Goal: Task Accomplishment & Management: Manage account settings

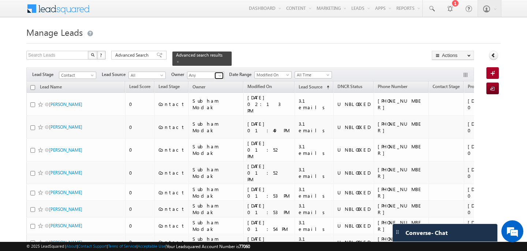
click at [217, 76] on span at bounding box center [220, 76] width 6 height 6
type input "gha"
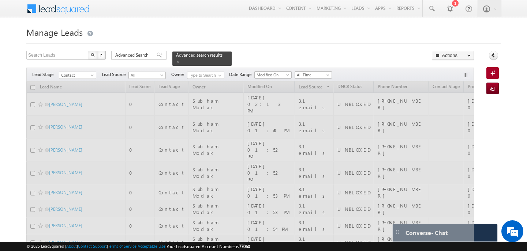
click at [239, 66] on div "Search Leads X ? 11324 results found Advanced Search Advanced Search Advanced s…" at bounding box center [250, 58] width 448 height 15
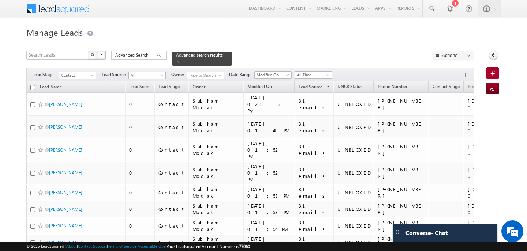
click at [163, 70] on div "Filters Lead Stage Contact Contact Lead Source All All Owner No results found N…" at bounding box center [250, 75] width 448 height 14
click at [162, 75] on span at bounding box center [163, 77] width 6 height 6
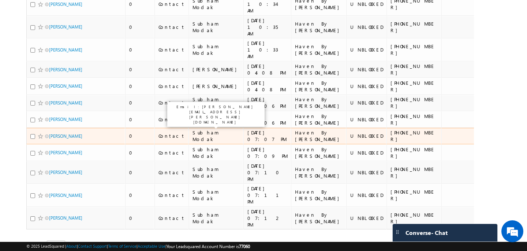
scroll to position [0, 0]
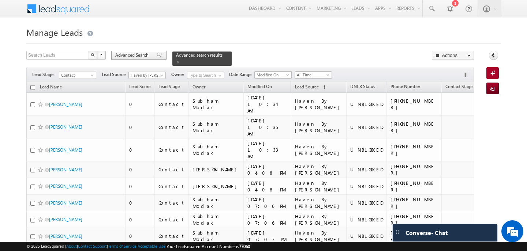
click at [150, 54] on div "Advanced Search" at bounding box center [138, 55] width 55 height 9
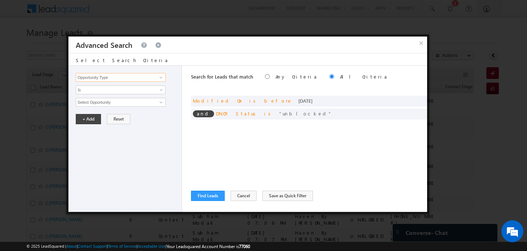
click at [129, 78] on input "Opportunity Type" at bounding box center [121, 77] width 90 height 9
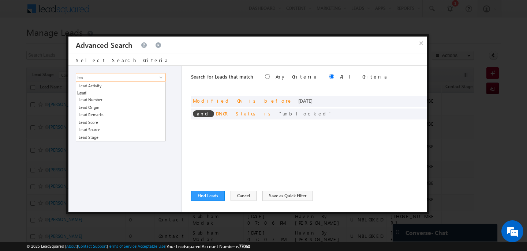
type input "lead"
click at [238, 199] on button "Cancel" at bounding box center [244, 196] width 26 height 10
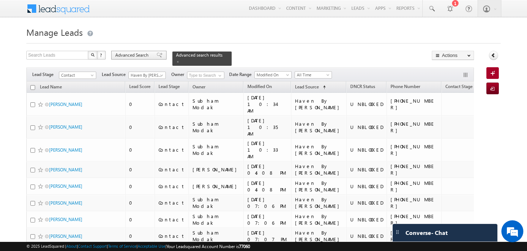
click at [147, 56] on span "Advanced Search" at bounding box center [133, 55] width 36 height 7
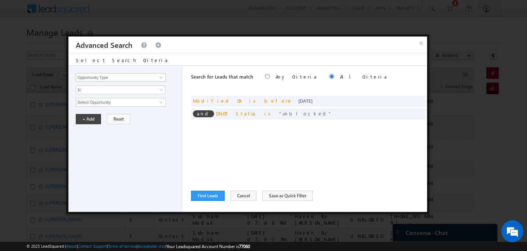
click at [132, 76] on input "Opportunity Type" at bounding box center [121, 77] width 90 height 9
click at [113, 100] on link "Lead Source" at bounding box center [121, 100] width 90 height 8
type input "Lead Source"
click at [98, 103] on span "None Selected" at bounding box center [117, 102] width 83 height 8
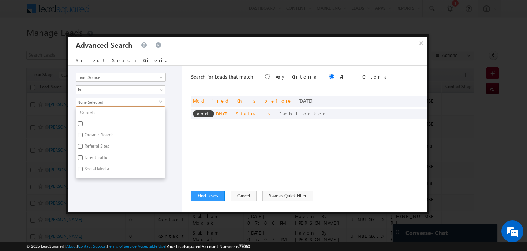
click at [88, 115] on input "text" at bounding box center [116, 113] width 76 height 9
type input "aldar"
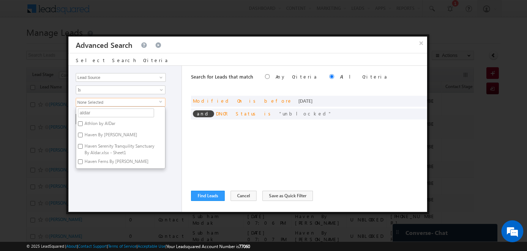
click at [86, 122] on label "Athlon by AlDar" at bounding box center [99, 124] width 46 height 11
click at [83, 122] on input "Athlon by AlDar" at bounding box center [80, 124] width 5 height 5
checkbox input "true"
click at [85, 131] on label "Haven By [PERSON_NAME]" at bounding box center [110, 136] width 68 height 11
click at [83, 133] on input "Haven By [PERSON_NAME]" at bounding box center [80, 135] width 5 height 5
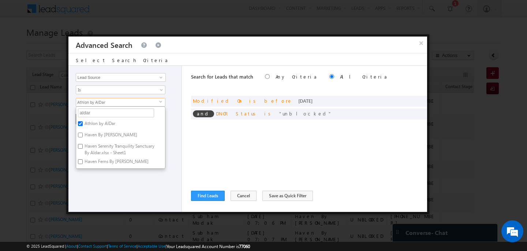
checkbox input "true"
click at [83, 143] on label "Haven Serenity Tranquility Sanctuary By Aldar.xlsx - Sheet1" at bounding box center [120, 149] width 89 height 15
click at [83, 144] on input "Haven Serenity Tranquility Sanctuary By Aldar.xlsx - Sheet1" at bounding box center [80, 146] width 5 height 5
checkbox input "true"
click at [82, 161] on input "Haven Ferns By [PERSON_NAME]" at bounding box center [80, 162] width 5 height 5
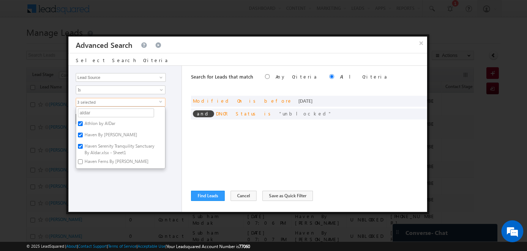
checkbox input "true"
click at [88, 172] on div "Opportunity Type Lead Activity Task Sales Group Prospect Id Address 1 Address 2…" at bounding box center [124, 139] width 113 height 146
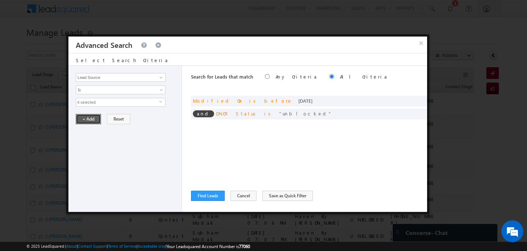
click at [86, 123] on button "+ Add" at bounding box center [88, 119] width 25 height 10
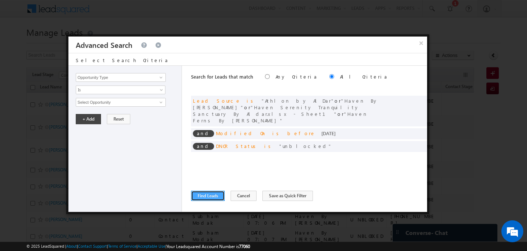
click at [204, 198] on button "Find Leads" at bounding box center [208, 196] width 34 height 10
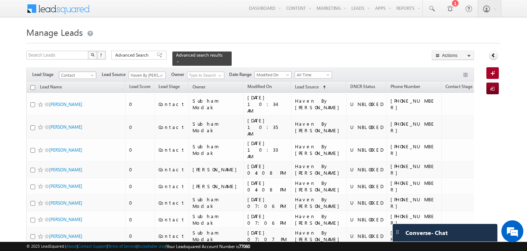
click at [92, 76] on span at bounding box center [93, 77] width 6 height 6
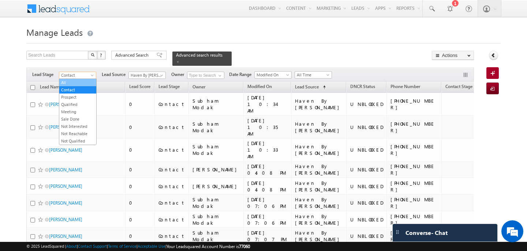
click at [74, 81] on link "All" at bounding box center [77, 82] width 37 height 7
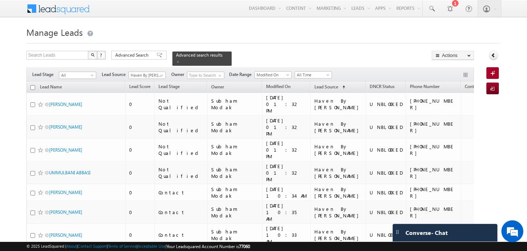
click at [124, 58] on span "Advanced Search" at bounding box center [133, 55] width 36 height 7
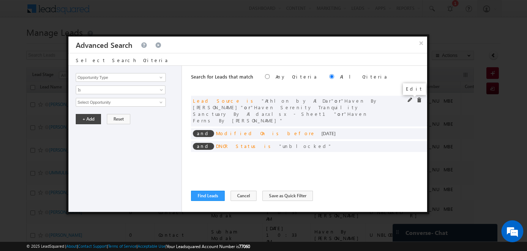
click at [409, 101] on span at bounding box center [410, 100] width 5 height 5
click at [160, 104] on span "select" at bounding box center [162, 104] width 6 height 12
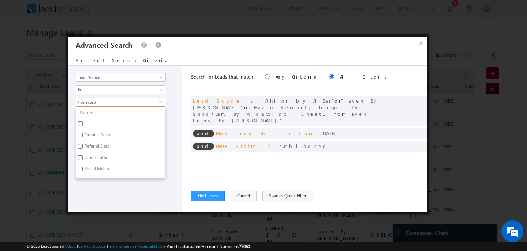
click at [111, 112] on input "text" at bounding box center [116, 113] width 76 height 9
type input "aldar"
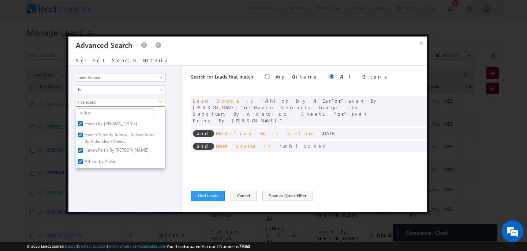
click at [97, 115] on input "aldar" at bounding box center [116, 113] width 76 height 9
type input "ghaf"
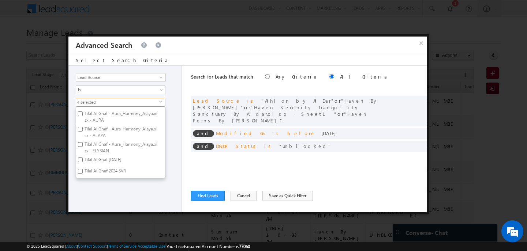
click at [103, 170] on label "Tilal Al Ghaf 2024 SVR" at bounding box center [104, 172] width 57 height 11
click at [83, 170] on input "Tilal Al Ghaf 2024 SVR" at bounding box center [80, 171] width 5 height 5
checkbox input "true"
click at [99, 161] on label "Tilal Al Ghaf.[DATE]" at bounding box center [102, 161] width 53 height 11
click at [83, 161] on input "Tilal Al Ghaf.[DATE]" at bounding box center [80, 160] width 5 height 5
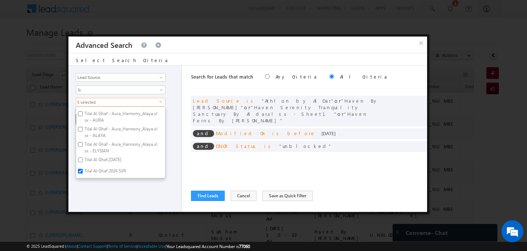
checkbox input "true"
click at [95, 150] on label "Tilal Al Ghaf - Aura_Harmony_Alaya.xlsx - ELYSIAN" at bounding box center [120, 147] width 89 height 15
click at [83, 147] on input "Tilal Al Ghaf - Aura_Harmony_Alaya.xlsx - ELYSIAN" at bounding box center [80, 144] width 5 height 5
checkbox input "true"
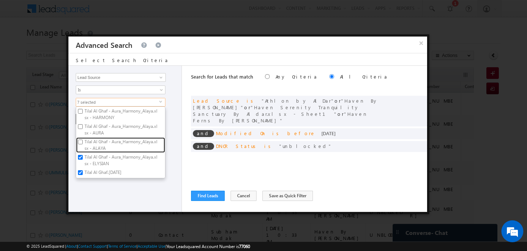
click at [95, 150] on label "Tilal Al Ghaf - Aura_Harmony_Alaya.xlsx - ALAYA" at bounding box center [120, 145] width 89 height 15
click at [83, 145] on input "Tilal Al Ghaf - Aura_Harmony_Alaya.xlsx - ALAYA" at bounding box center [80, 142] width 5 height 5
checkbox input "true"
click at [93, 128] on label "Tilal Al Ghaf - Aura_Harmony_Alaya.xlsx - AURA" at bounding box center [120, 129] width 89 height 15
click at [83, 128] on input "Tilal Al Ghaf - Aura_Harmony_Alaya.xlsx - AURA" at bounding box center [80, 126] width 5 height 5
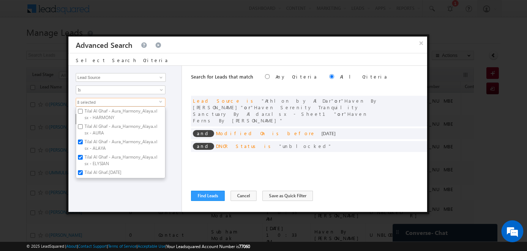
checkbox input "true"
click at [89, 118] on label "Tilal Al Ghaf - Aura_Harmony_Alaya.xlsx - HARMONY" at bounding box center [120, 114] width 89 height 15
click at [83, 114] on input "Tilal Al Ghaf - Aura_Harmony_Alaya.xlsx - HARMONY" at bounding box center [80, 111] width 5 height 5
checkbox input "true"
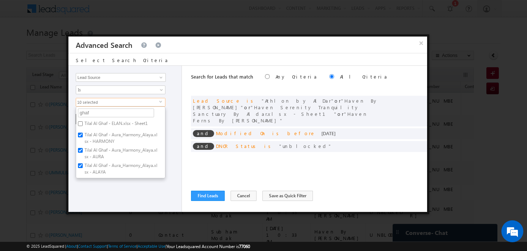
click at [91, 123] on label "Tilal Al Ghaf - ELAN.xlsx - Sheet1" at bounding box center [115, 124] width 79 height 11
click at [83, 123] on input "Tilal Al Ghaf - ELAN.xlsx - Sheet1" at bounding box center [80, 124] width 5 height 5
checkbox input "true"
click at [104, 189] on div "Opportunity Type Lead Activity Task Sales Group Prospect Id Address 1 Address 2…" at bounding box center [124, 139] width 113 height 146
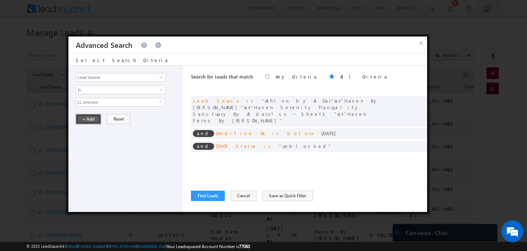
click at [89, 121] on button "+ Add" at bounding box center [88, 119] width 25 height 10
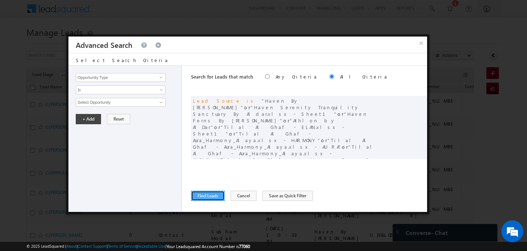
click at [201, 194] on button "Find Leads" at bounding box center [208, 196] width 34 height 10
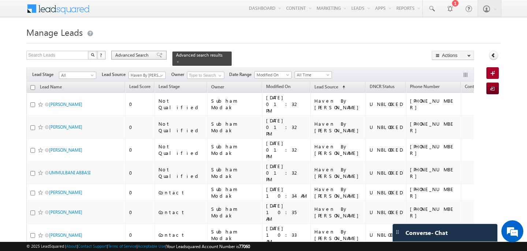
click at [146, 55] on span "Advanced Search" at bounding box center [133, 55] width 36 height 7
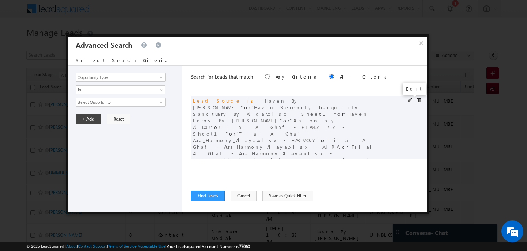
click at [411, 100] on span at bounding box center [410, 100] width 5 height 5
click at [161, 101] on span "select" at bounding box center [162, 101] width 6 height 3
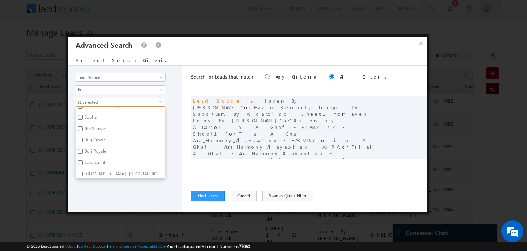
scroll to position [800, 0]
click at [81, 117] on input "Sobha" at bounding box center [80, 119] width 5 height 5
checkbox input "true"
click at [80, 128] on input "the S tower" at bounding box center [80, 130] width 5 height 5
checkbox input "true"
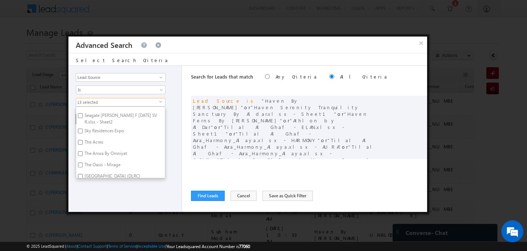
scroll to position [969, 0]
click at [81, 126] on input "The Acres" at bounding box center [80, 128] width 5 height 5
checkbox input "true"
click at [90, 187] on div "Opportunity Type Lead Activity Task Sales Group Prospect Id Address 1 Address 2…" at bounding box center [124, 139] width 113 height 146
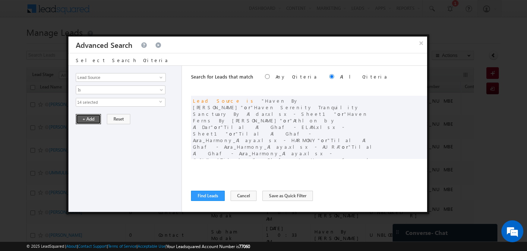
click at [87, 118] on button "+ Add" at bounding box center [88, 119] width 25 height 10
click at [201, 194] on button "Find Leads" at bounding box center [208, 196] width 34 height 10
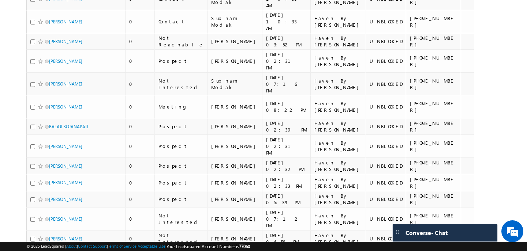
scroll to position [0, 0]
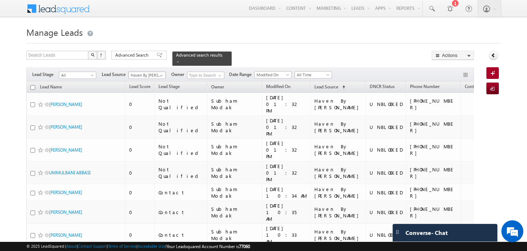
click at [159, 74] on span "Haven By [PERSON_NAME]" at bounding box center [146, 75] width 35 height 7
click at [147, 82] on link "All" at bounding box center [147, 82] width 37 height 7
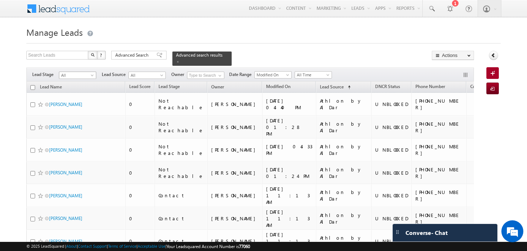
click at [90, 75] on span "All" at bounding box center [76, 75] width 35 height 7
click at [78, 89] on link "Contact" at bounding box center [77, 90] width 37 height 7
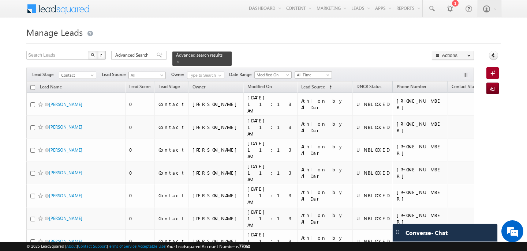
click at [33, 87] on input "checkbox" at bounding box center [32, 87] width 5 height 5
checkbox input "true"
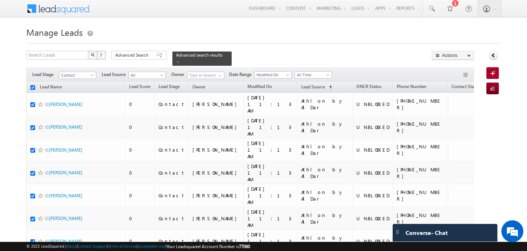
checkbox input "true"
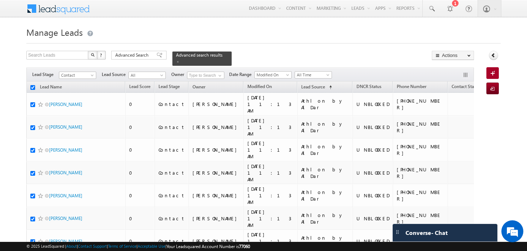
checkbox input "true"
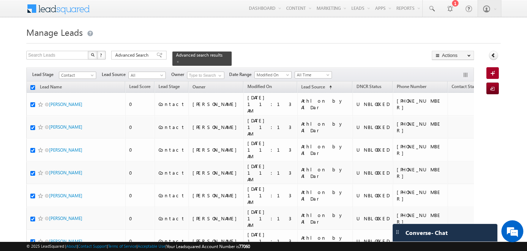
checkbox input "true"
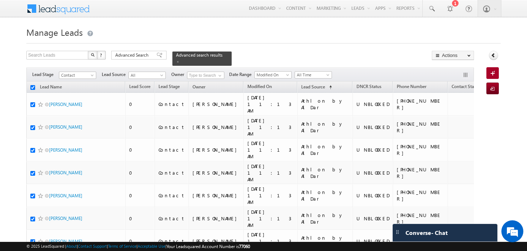
checkbox input "true"
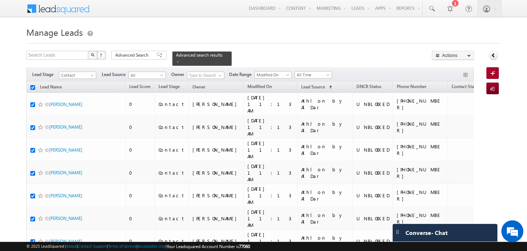
checkbox input "true"
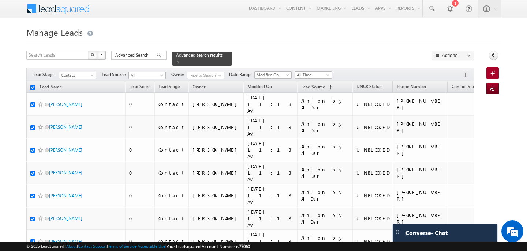
checkbox input "true"
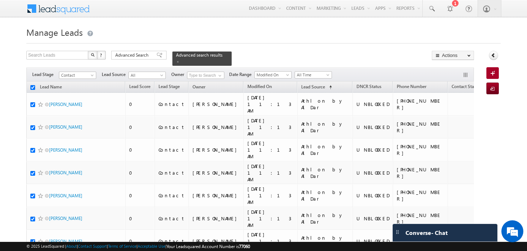
checkbox input "true"
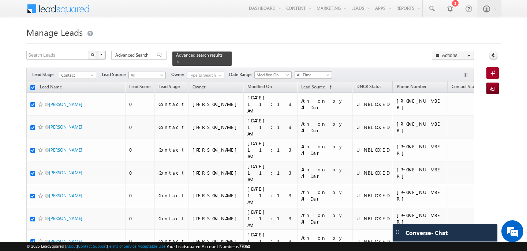
checkbox input "true"
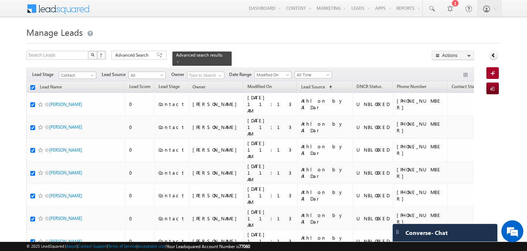
checkbox input "true"
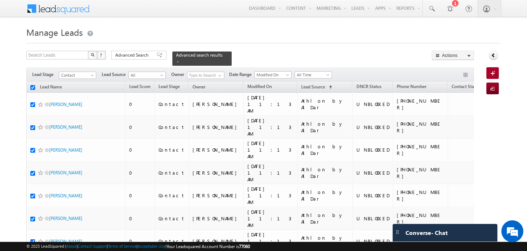
checkbox input "true"
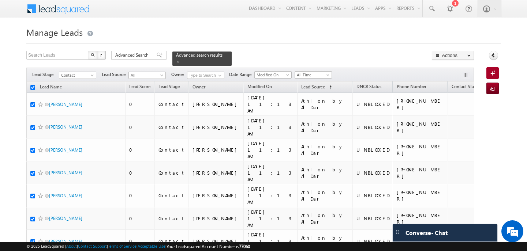
checkbox input "true"
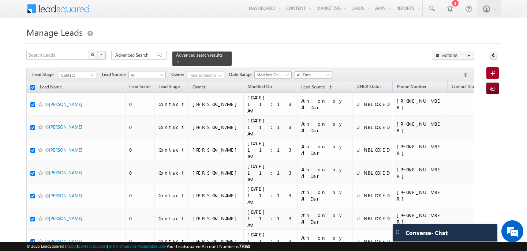
checkbox input "true"
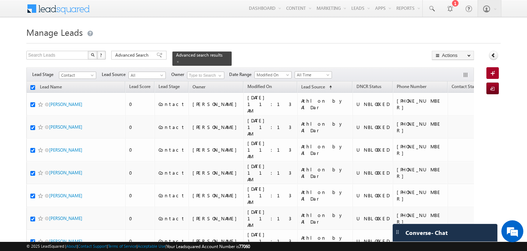
checkbox input "true"
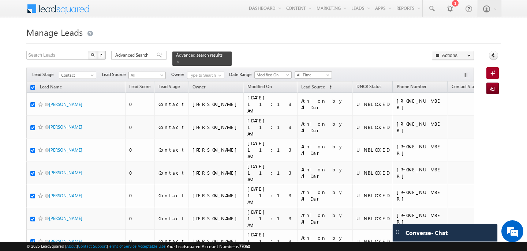
checkbox input "true"
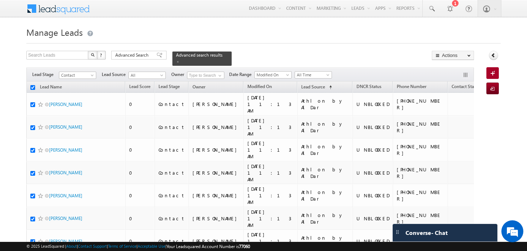
checkbox input "true"
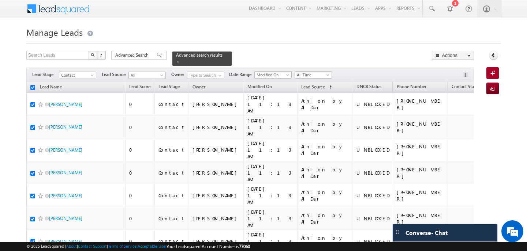
checkbox input "true"
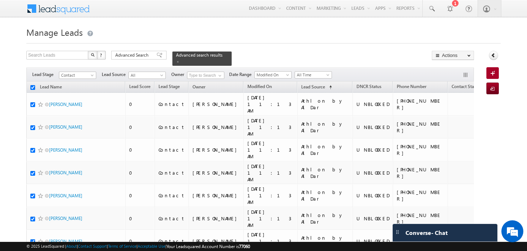
checkbox input "true"
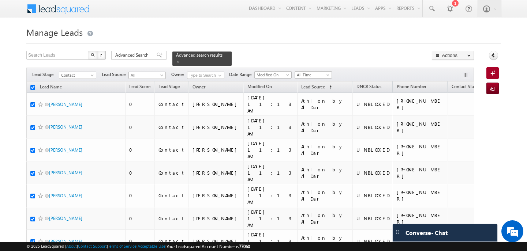
checkbox input "true"
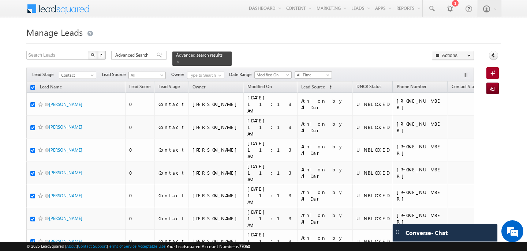
checkbox input "true"
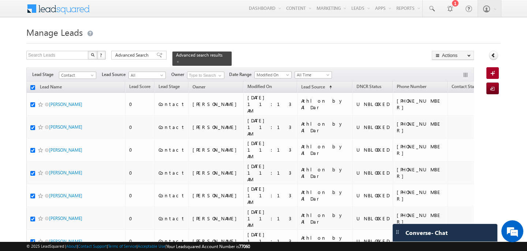
checkbox input "true"
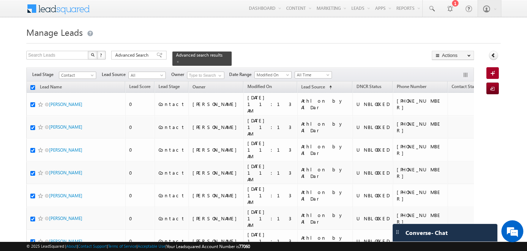
checkbox input "true"
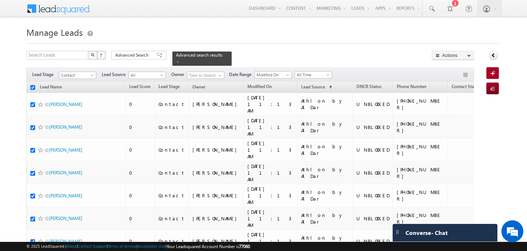
checkbox input "true"
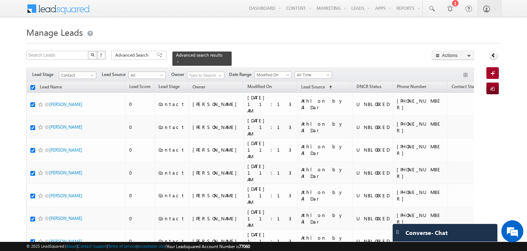
checkbox input "true"
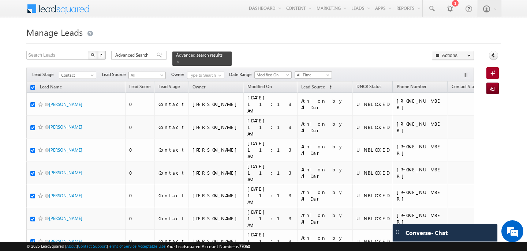
checkbox input "true"
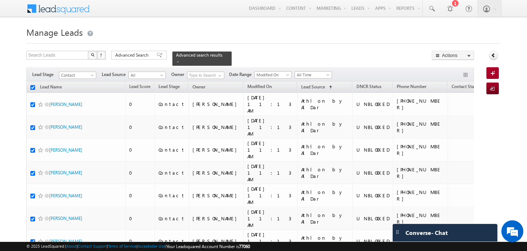
checkbox input "true"
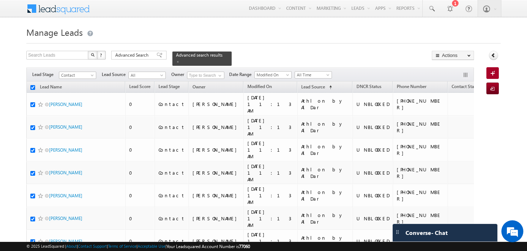
checkbox input "true"
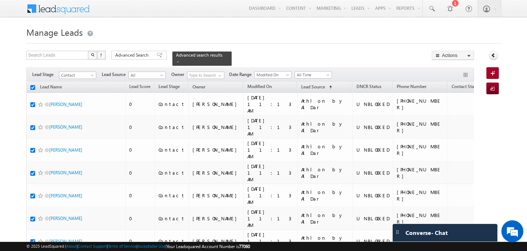
checkbox input "true"
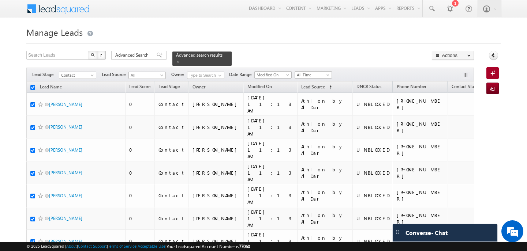
checkbox input "true"
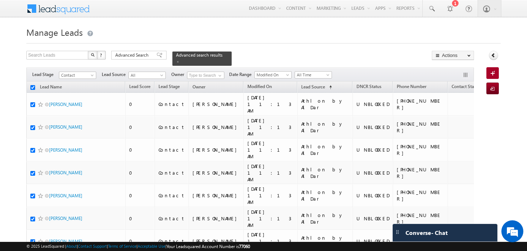
checkbox input "true"
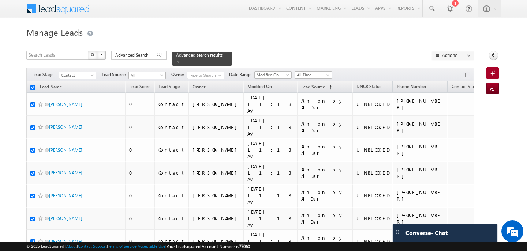
checkbox input "true"
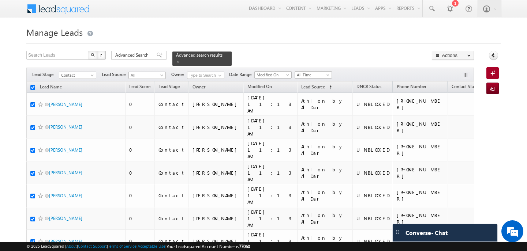
checkbox input "true"
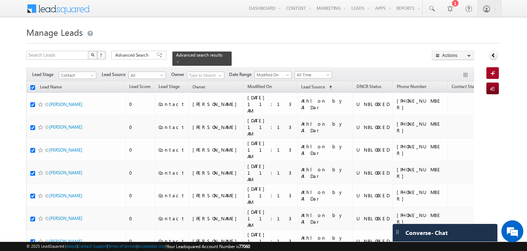
checkbox input "true"
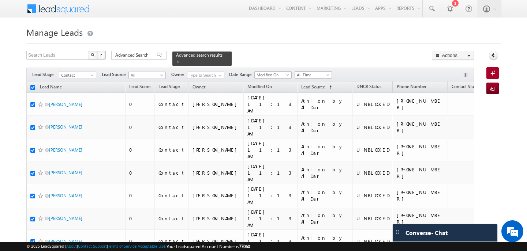
checkbox input "true"
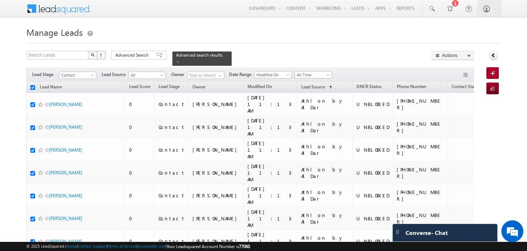
checkbox input "true"
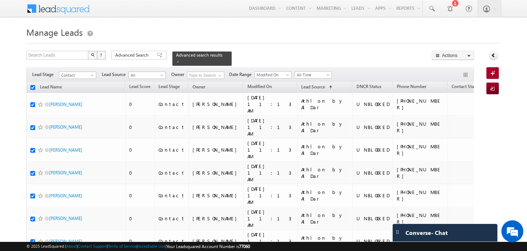
checkbox input "true"
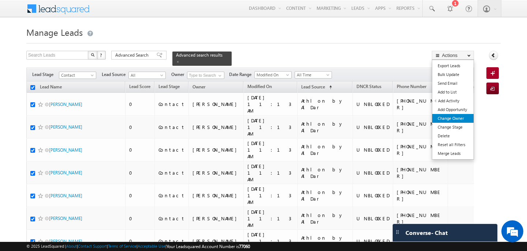
click at [448, 117] on link "Change Owner" at bounding box center [452, 118] width 41 height 9
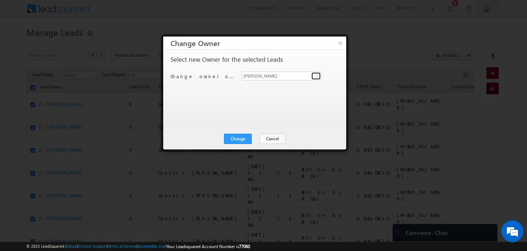
click at [316, 76] on span at bounding box center [317, 76] width 6 height 6
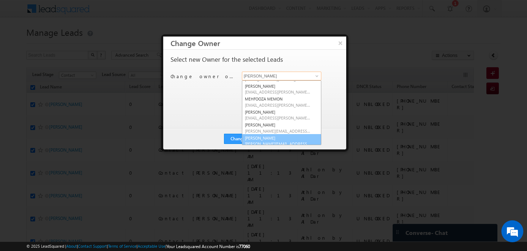
scroll to position [42, 0]
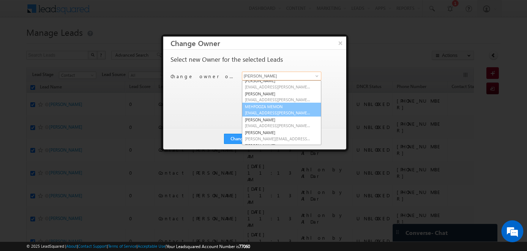
click at [271, 108] on link "[PERSON_NAME] [EMAIL_ADDRESS][PERSON_NAME][DOMAIN_NAME]" at bounding box center [281, 110] width 79 height 14
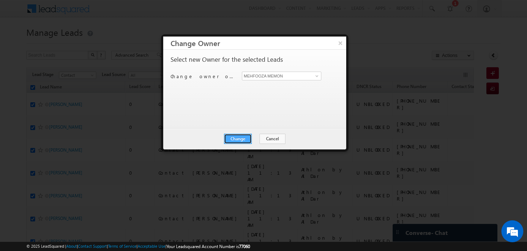
click at [240, 139] on button "Change" at bounding box center [238, 139] width 28 height 10
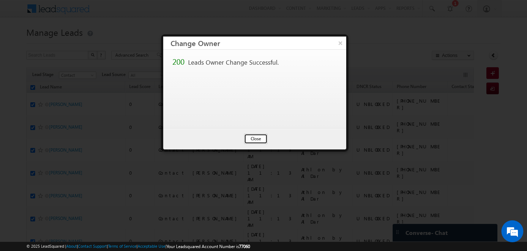
click at [255, 138] on button "Close" at bounding box center [255, 139] width 23 height 10
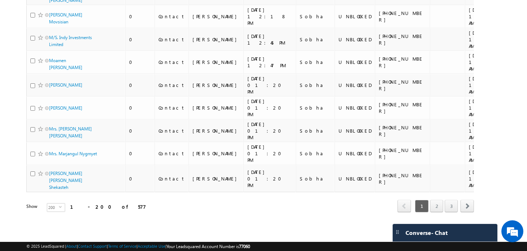
scroll to position [6642, 0]
click at [59, 208] on span "select" at bounding box center [62, 207] width 6 height 3
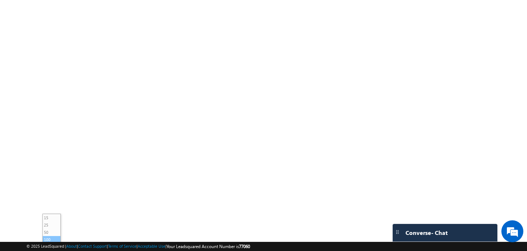
click at [51, 237] on li "100" at bounding box center [52, 239] width 18 height 7
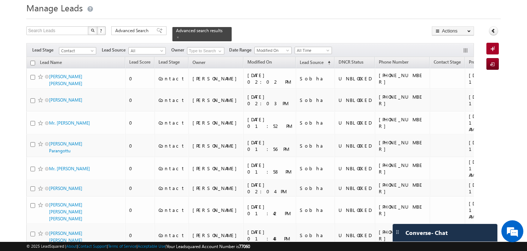
scroll to position [0, 0]
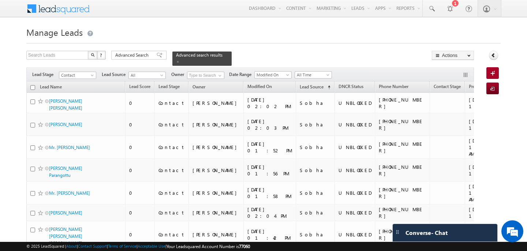
click at [34, 86] on input "checkbox" at bounding box center [32, 87] width 5 height 5
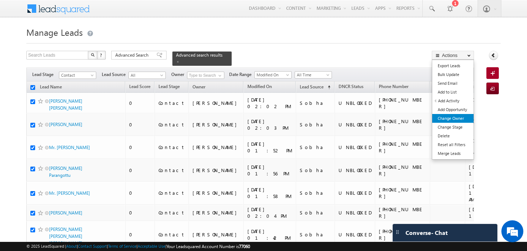
click at [450, 117] on link "Change Owner" at bounding box center [452, 118] width 41 height 9
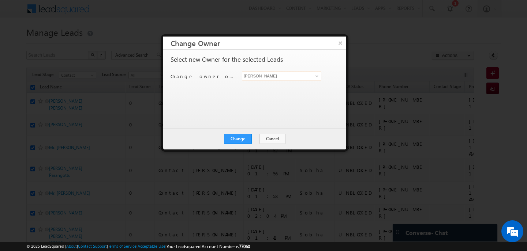
click at [268, 77] on input "[PERSON_NAME]" at bounding box center [281, 76] width 79 height 9
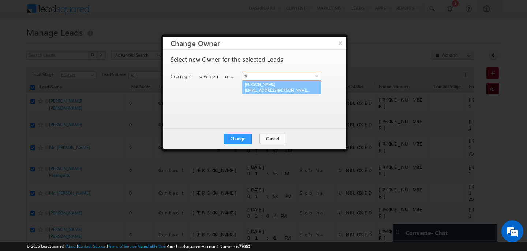
click at [282, 88] on span "[EMAIL_ADDRESS][PERSON_NAME][DOMAIN_NAME]" at bounding box center [278, 89] width 66 height 5
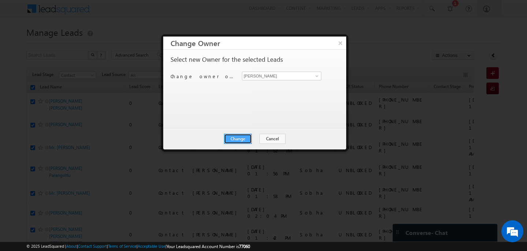
click at [241, 138] on button "Change" at bounding box center [238, 139] width 28 height 10
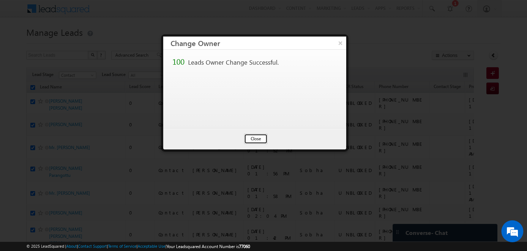
click at [256, 137] on button "Close" at bounding box center [255, 139] width 23 height 10
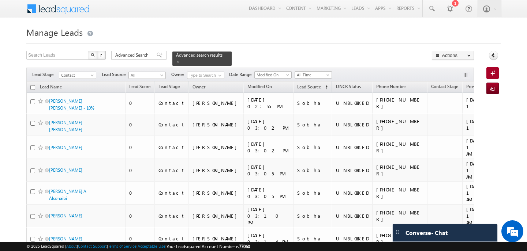
click at [33, 86] on input "checkbox" at bounding box center [32, 87] width 5 height 5
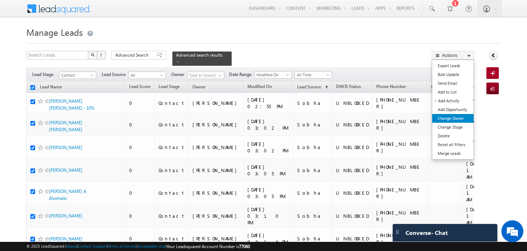
click at [444, 117] on link "Change Owner" at bounding box center [452, 118] width 41 height 9
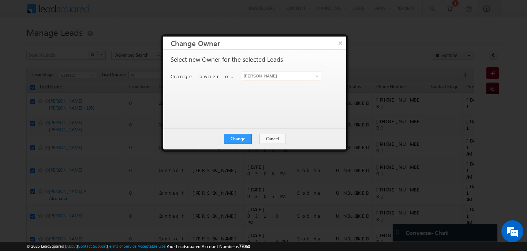
click at [253, 75] on input "[PERSON_NAME]" at bounding box center [281, 76] width 79 height 9
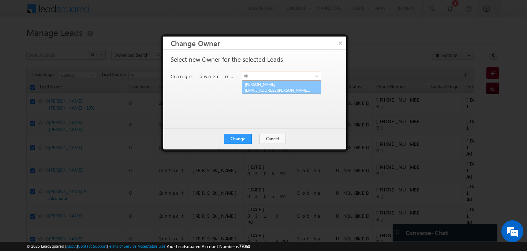
click at [264, 85] on link "[PERSON_NAME] [PERSON_NAME][EMAIL_ADDRESS][PERSON_NAME][DOMAIN_NAME]" at bounding box center [281, 88] width 79 height 14
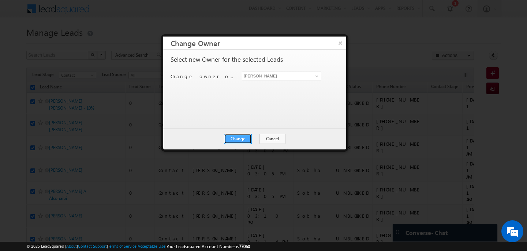
click at [237, 139] on button "Change" at bounding box center [238, 139] width 28 height 10
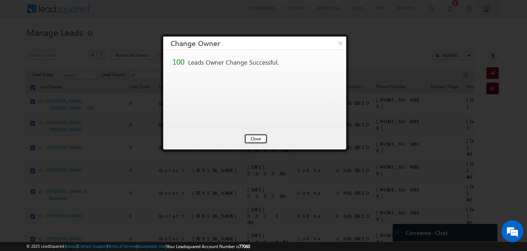
click at [257, 139] on button "Close" at bounding box center [255, 139] width 23 height 10
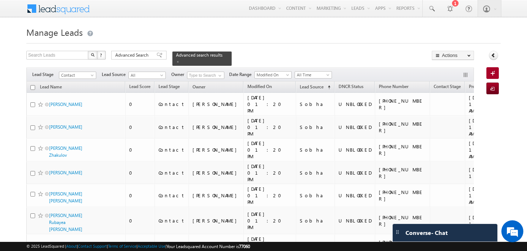
click at [32, 87] on input "checkbox" at bounding box center [32, 87] width 5 height 5
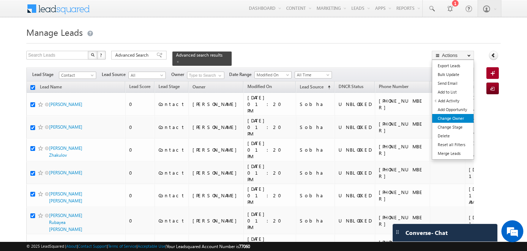
click at [450, 116] on link "Change Owner" at bounding box center [452, 118] width 41 height 9
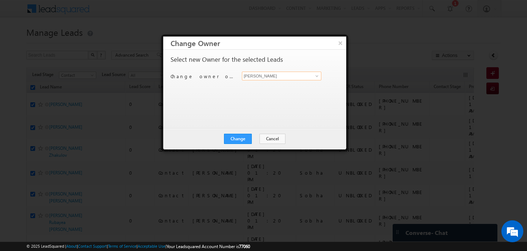
click at [255, 79] on input "[PERSON_NAME]" at bounding box center [281, 76] width 79 height 9
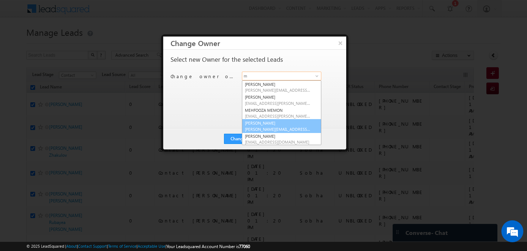
click at [280, 123] on link "[PERSON_NAME] [PERSON_NAME][EMAIL_ADDRESS][PERSON_NAME][DOMAIN_NAME]" at bounding box center [281, 126] width 79 height 14
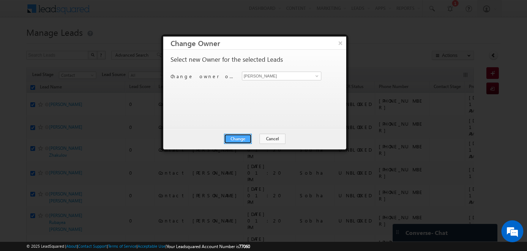
click at [239, 138] on button "Change" at bounding box center [238, 139] width 28 height 10
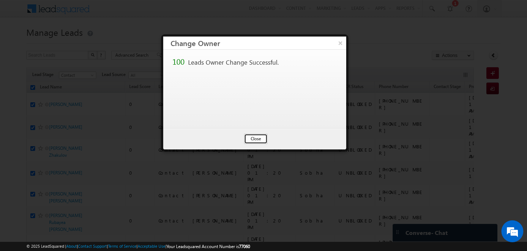
click at [257, 139] on button "Close" at bounding box center [255, 139] width 23 height 10
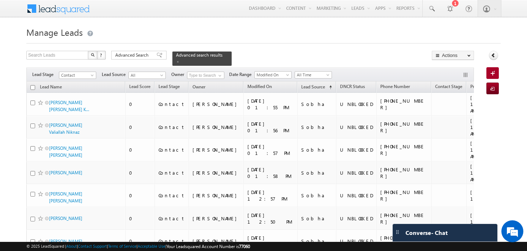
click at [33, 87] on input "checkbox" at bounding box center [32, 87] width 5 height 5
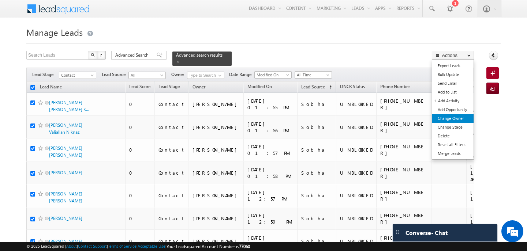
click at [453, 118] on link "Change Owner" at bounding box center [452, 118] width 41 height 9
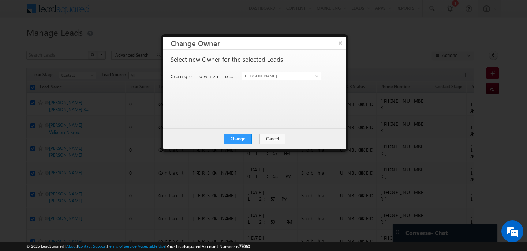
click at [262, 77] on input "[PERSON_NAME]" at bounding box center [281, 76] width 79 height 9
click at [253, 87] on link "[PERSON_NAME] [PERSON_NAME][EMAIL_ADDRESS][PERSON_NAME][DOMAIN_NAME]" at bounding box center [281, 88] width 79 height 14
click at [238, 138] on button "Change" at bounding box center [238, 139] width 28 height 10
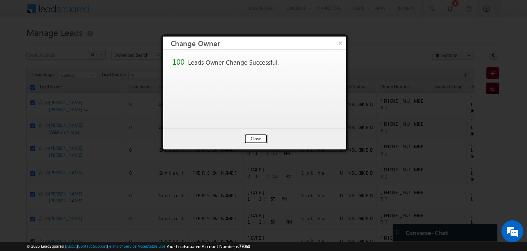
click at [254, 141] on button "Close" at bounding box center [255, 139] width 23 height 10
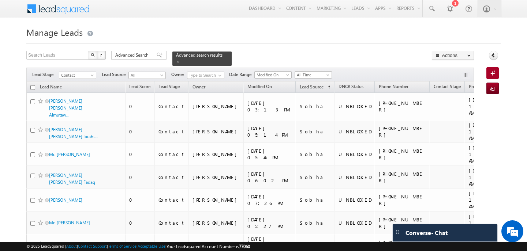
click at [33, 87] on input "checkbox" at bounding box center [32, 87] width 5 height 5
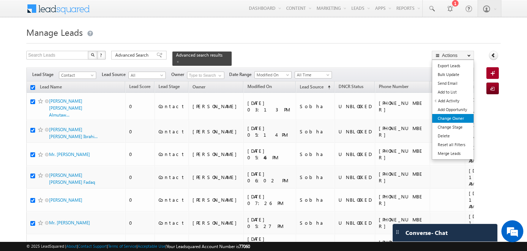
click at [448, 115] on link "Change Owner" at bounding box center [452, 118] width 41 height 9
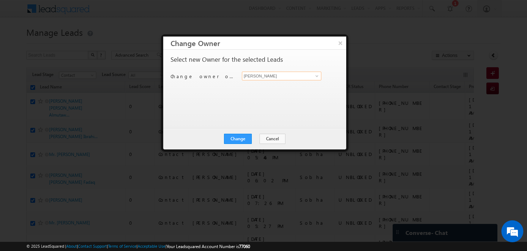
click at [297, 77] on input "[PERSON_NAME]" at bounding box center [281, 76] width 79 height 9
click at [265, 87] on span "[PERSON_NAME][EMAIL_ADDRESS][PERSON_NAME][DOMAIN_NAME]" at bounding box center [278, 89] width 66 height 5
click at [241, 138] on button "Change" at bounding box center [238, 139] width 28 height 10
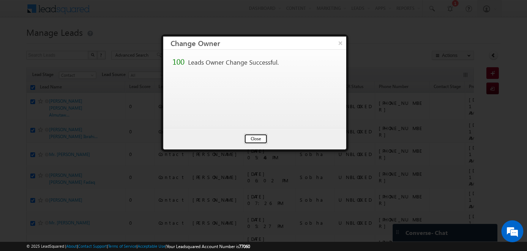
click at [262, 138] on button "Close" at bounding box center [255, 139] width 23 height 10
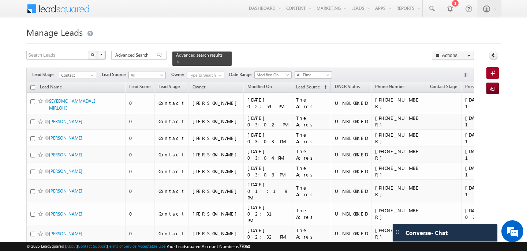
click at [33, 88] on input "checkbox" at bounding box center [32, 87] width 5 height 5
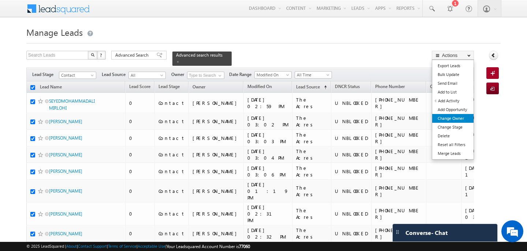
click at [448, 122] on link "Change Owner" at bounding box center [452, 118] width 41 height 9
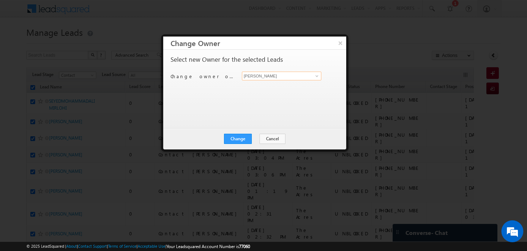
click at [272, 77] on input "[PERSON_NAME]" at bounding box center [281, 76] width 79 height 9
click at [269, 89] on span "[PERSON_NAME][EMAIL_ADDRESS][DOMAIN_NAME]" at bounding box center [278, 89] width 66 height 5
click at [242, 139] on button "Change" at bounding box center [238, 139] width 28 height 10
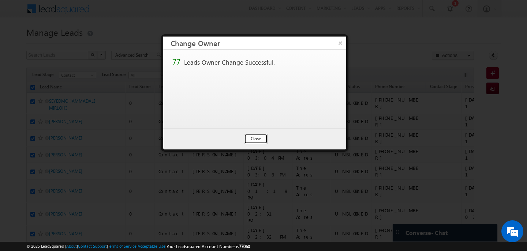
click at [262, 137] on button "Close" at bounding box center [255, 139] width 23 height 10
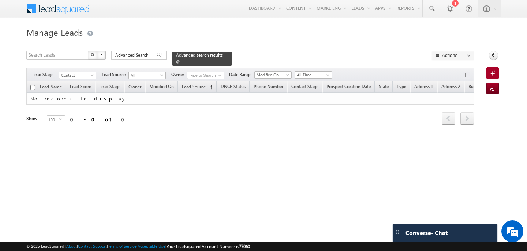
click at [176, 63] on span at bounding box center [178, 62] width 4 height 4
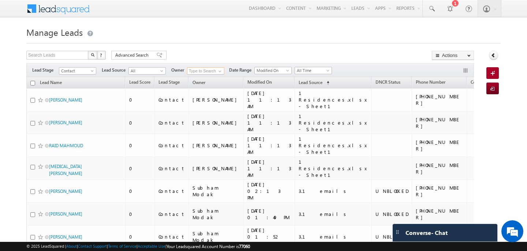
click at [209, 71] on input at bounding box center [205, 70] width 37 height 7
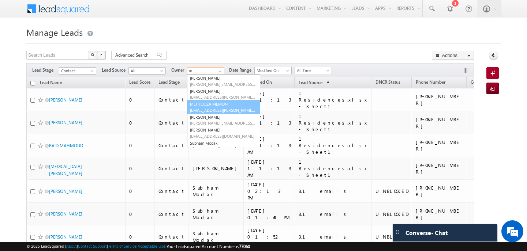
click at [214, 104] on link "[PERSON_NAME] [EMAIL_ADDRESS][PERSON_NAME][DOMAIN_NAME]" at bounding box center [223, 107] width 73 height 14
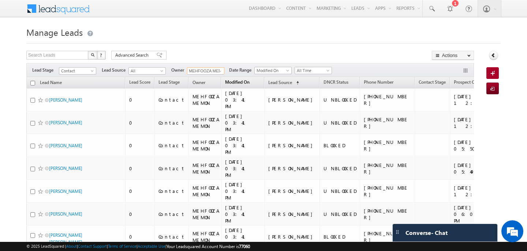
click at [236, 81] on span "Modified On" at bounding box center [237, 81] width 25 height 5
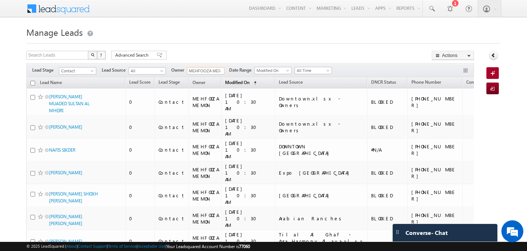
click at [236, 81] on span "Modified On" at bounding box center [237, 82] width 25 height 5
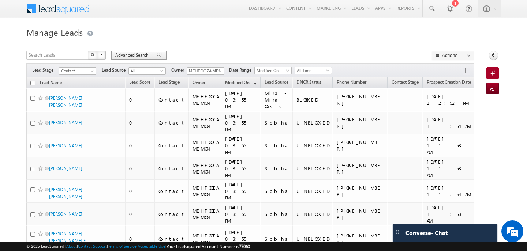
click at [125, 55] on span "Advanced Search" at bounding box center [133, 55] width 36 height 7
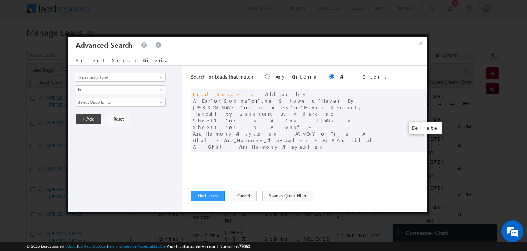
click at [421, 183] on span at bounding box center [419, 185] width 5 height 5
click at [210, 197] on button "Find Leads" at bounding box center [208, 196] width 34 height 10
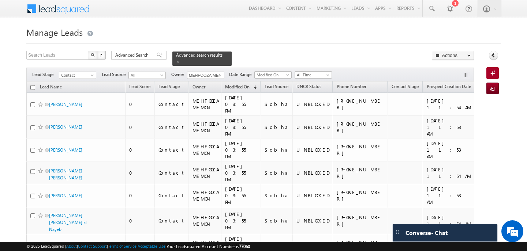
click at [33, 87] on input "checkbox" at bounding box center [32, 87] width 5 height 5
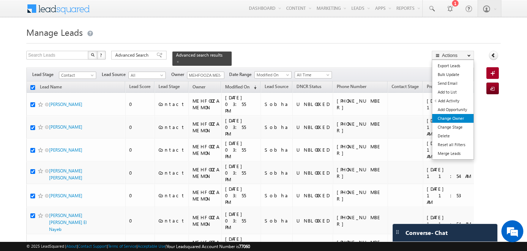
click at [450, 117] on link "Change Owner" at bounding box center [452, 118] width 41 height 9
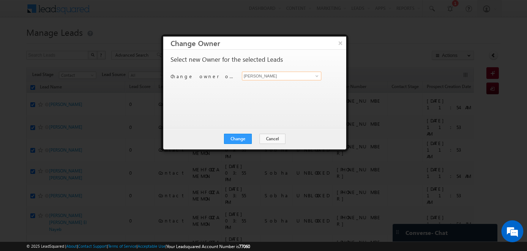
click at [272, 78] on input "[PERSON_NAME]" at bounding box center [281, 76] width 79 height 9
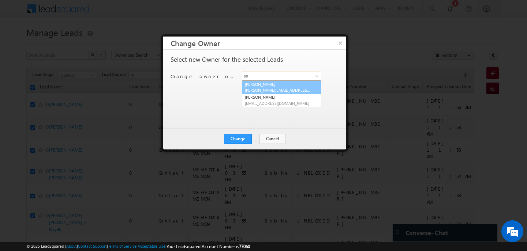
click at [269, 88] on span "[PERSON_NAME][EMAIL_ADDRESS][DOMAIN_NAME]" at bounding box center [278, 89] width 66 height 5
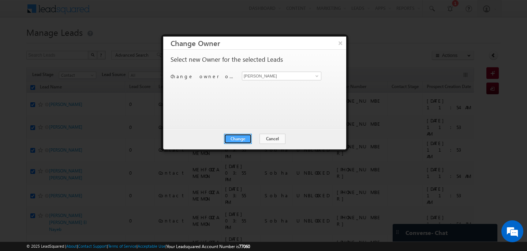
click at [239, 139] on button "Change" at bounding box center [238, 139] width 28 height 10
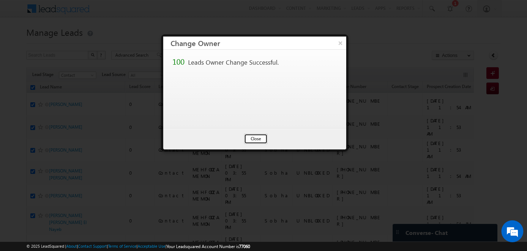
click at [259, 138] on button "Close" at bounding box center [255, 139] width 23 height 10
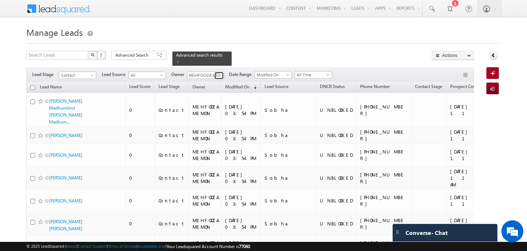
click at [218, 76] on span at bounding box center [220, 76] width 6 height 6
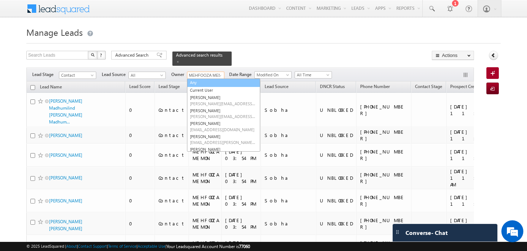
click at [206, 81] on link "Any" at bounding box center [223, 83] width 73 height 8
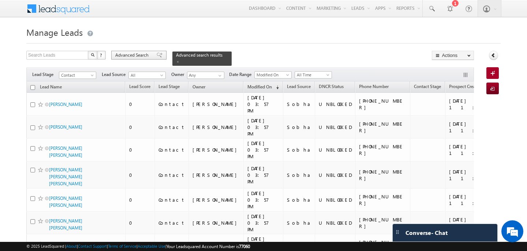
click at [135, 53] on span "Advanced Search" at bounding box center [133, 55] width 36 height 7
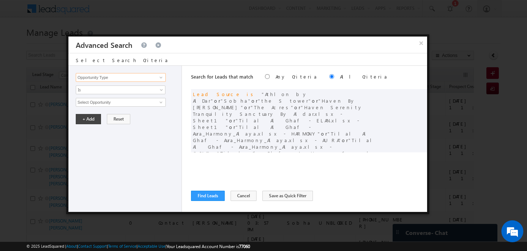
click at [153, 77] on input "Opportunity Type" at bounding box center [121, 77] width 90 height 9
click at [111, 100] on link "Modified On" at bounding box center [121, 100] width 90 height 8
click at [101, 92] on span "Is" at bounding box center [115, 90] width 79 height 7
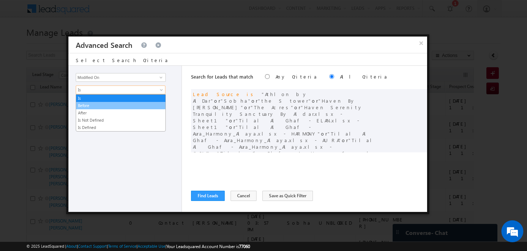
click at [93, 106] on link "Before" at bounding box center [120, 105] width 89 height 7
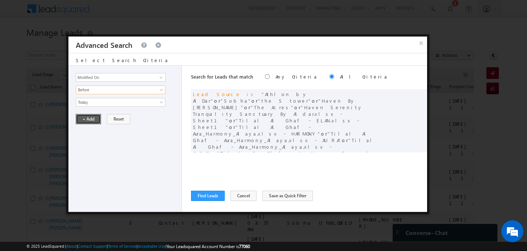
click at [84, 119] on button "+ Add" at bounding box center [88, 119] width 25 height 10
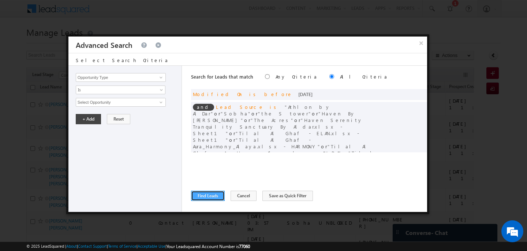
click at [212, 195] on button "Find Leads" at bounding box center [208, 196] width 34 height 10
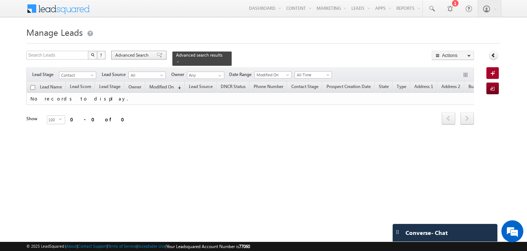
click at [134, 56] on span "Advanced Search" at bounding box center [133, 55] width 36 height 7
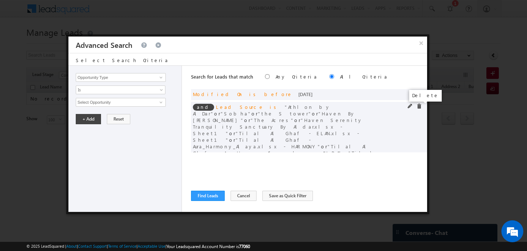
click at [418, 106] on span at bounding box center [419, 106] width 5 height 5
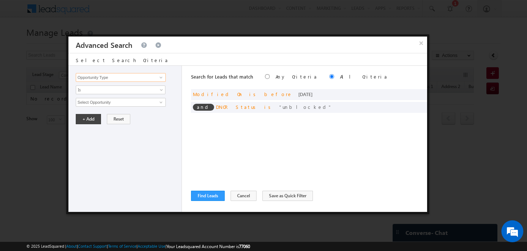
click at [133, 78] on input "Opportunity Type" at bounding box center [121, 77] width 90 height 9
click at [124, 98] on link "Lead Source" at bounding box center [121, 100] width 90 height 8
click at [106, 101] on span "None Selected" at bounding box center [117, 102] width 83 height 8
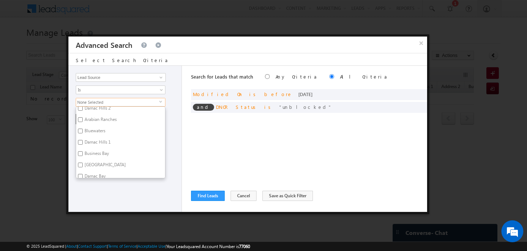
scroll to position [388, 0]
click at [93, 127] on label "Bluewaters" at bounding box center [94, 131] width 37 height 11
click at [83, 128] on input "Bluewaters" at bounding box center [80, 130] width 5 height 5
click at [96, 139] on label "[GEOGRAPHIC_DATA]" at bounding box center [104, 144] width 57 height 11
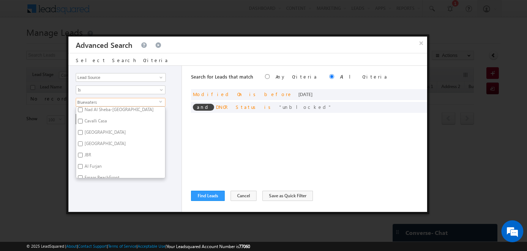
click at [83, 142] on input "[GEOGRAPHIC_DATA]" at bounding box center [80, 144] width 5 height 5
click at [96, 196] on div "Opportunity Type Lead Activity Task Sales Group Prospect Id Address 1 Address 2…" at bounding box center [124, 139] width 113 height 146
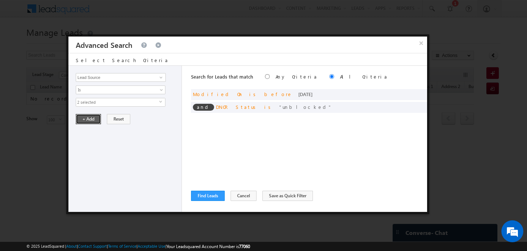
click at [89, 122] on button "+ Add" at bounding box center [88, 119] width 25 height 10
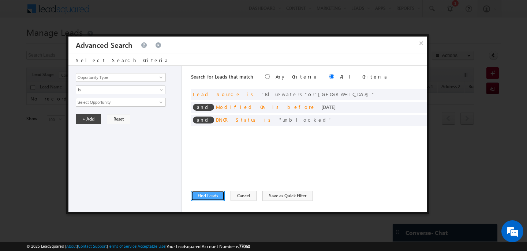
click at [206, 197] on button "Find Leads" at bounding box center [208, 196] width 34 height 10
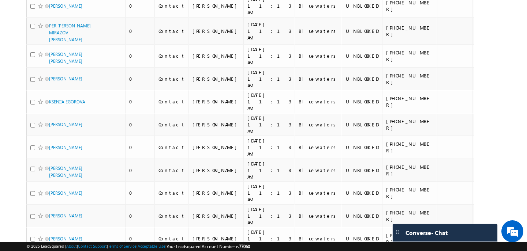
scroll to position [0, 0]
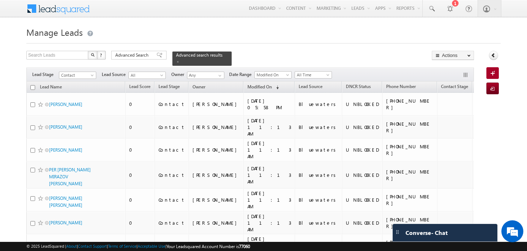
click at [33, 88] on input "checkbox" at bounding box center [32, 87] width 5 height 5
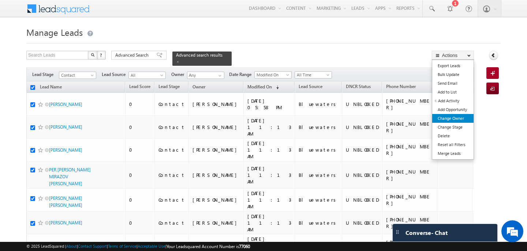
click at [454, 119] on link "Change Owner" at bounding box center [452, 118] width 41 height 9
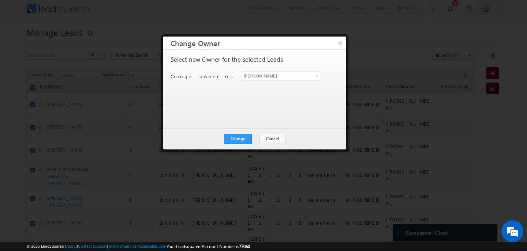
click at [285, 75] on input "[PERSON_NAME]" at bounding box center [281, 76] width 79 height 9
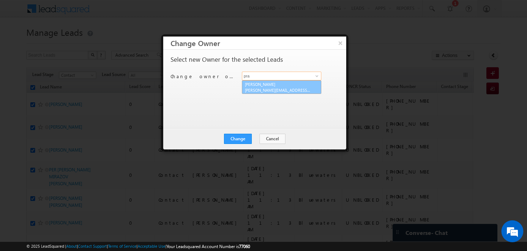
click at [280, 90] on span "[PERSON_NAME][EMAIL_ADDRESS][PERSON_NAME][DOMAIN_NAME]" at bounding box center [278, 89] width 66 height 5
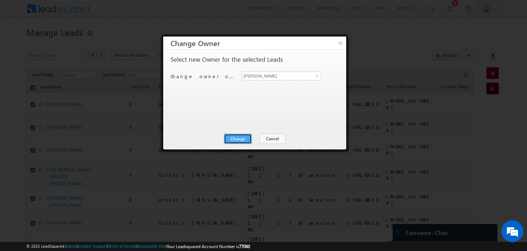
click at [240, 139] on button "Change" at bounding box center [238, 139] width 28 height 10
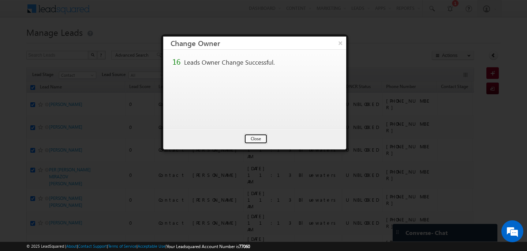
click at [261, 140] on button "Close" at bounding box center [255, 139] width 23 height 10
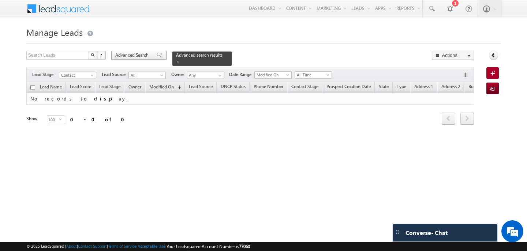
click at [150, 56] on span "Advanced Search" at bounding box center [133, 55] width 36 height 7
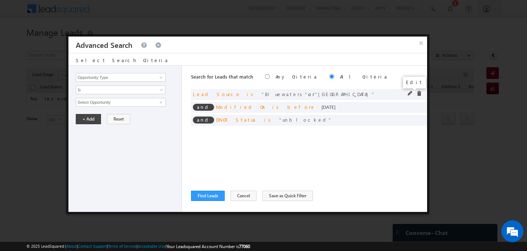
click at [409, 94] on span at bounding box center [410, 93] width 5 height 5
click at [160, 100] on span "select" at bounding box center [162, 101] width 6 height 3
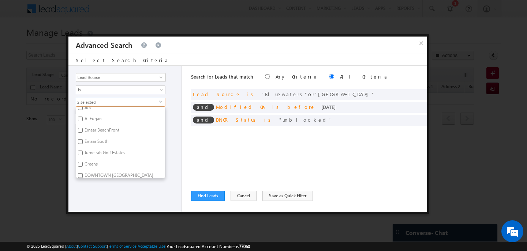
scroll to position [525, 0]
click at [110, 124] on label "Emaar BeachFront" at bounding box center [101, 129] width 51 height 11
click at [83, 127] on input "Emaar BeachFront" at bounding box center [80, 129] width 5 height 5
click at [106, 130] on label "Dorchester Collection" at bounding box center [104, 132] width 57 height 11
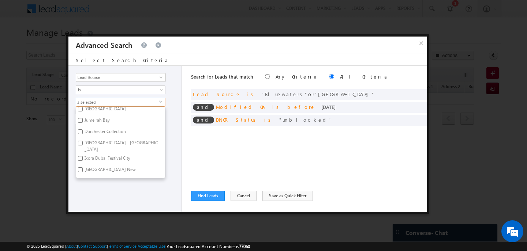
click at [83, 130] on input "Dorchester Collection" at bounding box center [80, 132] width 5 height 5
click at [100, 114] on label "Casa Canal" at bounding box center [94, 117] width 36 height 11
click at [83, 115] on input "Casa Canal" at bounding box center [80, 117] width 5 height 5
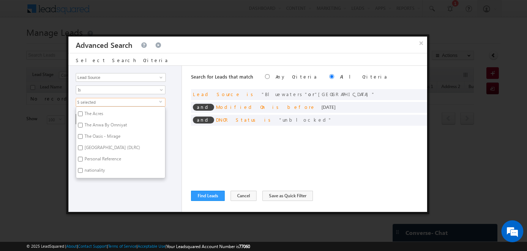
click at [96, 121] on label "The Anwa By Omniyat" at bounding box center [105, 126] width 58 height 11
click at [83, 123] on input "The Anwa By Omniyat" at bounding box center [80, 125] width 5 height 5
click at [100, 187] on div "Opportunity Type Lead Activity Task Sales Group Prospect Id Address 1 Address 2…" at bounding box center [124, 139] width 113 height 146
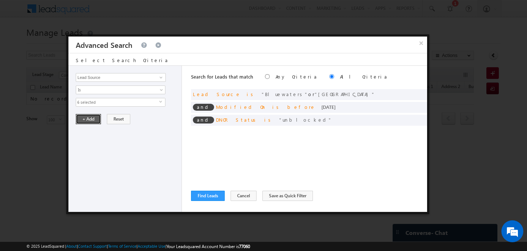
click at [88, 122] on button "+ Add" at bounding box center [88, 119] width 25 height 10
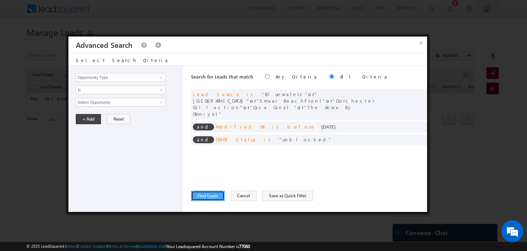
click at [203, 198] on button "Find Leads" at bounding box center [208, 196] width 34 height 10
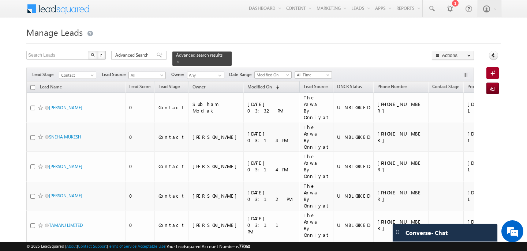
click at [33, 87] on input "checkbox" at bounding box center [32, 87] width 5 height 5
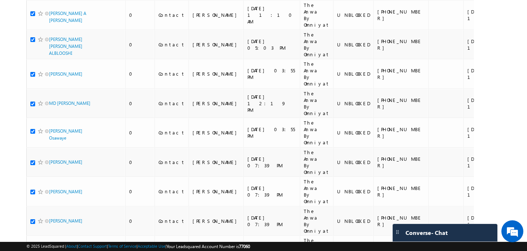
scroll to position [0, 0]
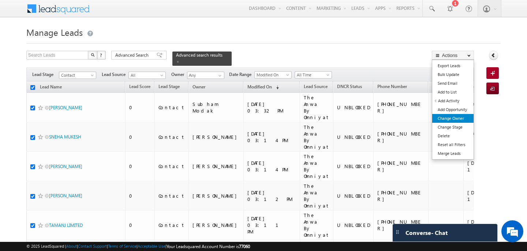
click at [448, 118] on link "Change Owner" at bounding box center [452, 118] width 41 height 9
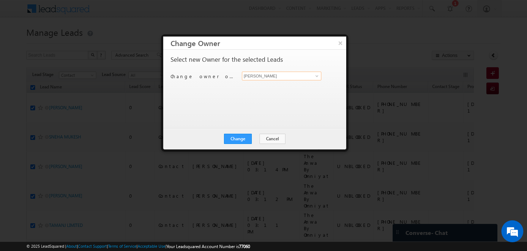
click at [275, 78] on input "[PERSON_NAME]" at bounding box center [281, 76] width 79 height 9
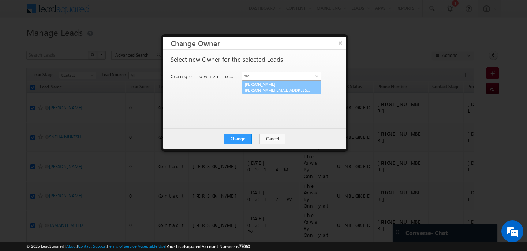
click at [250, 86] on link "[PERSON_NAME] [PERSON_NAME][EMAIL_ADDRESS][PERSON_NAME][DOMAIN_NAME]" at bounding box center [281, 88] width 79 height 14
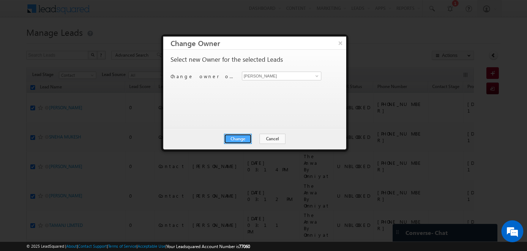
click at [240, 139] on button "Change" at bounding box center [238, 139] width 28 height 10
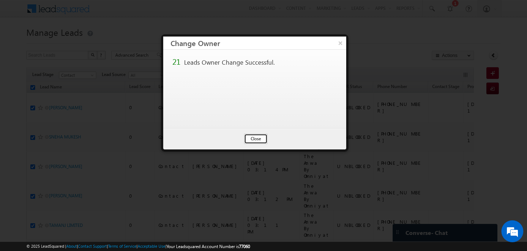
click at [259, 141] on button "Close" at bounding box center [255, 139] width 23 height 10
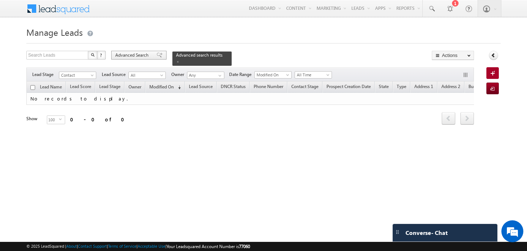
click at [135, 56] on span "Advanced Search" at bounding box center [133, 55] width 36 height 7
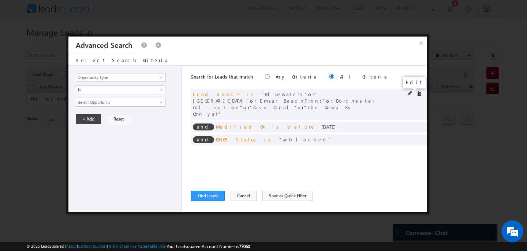
click at [411, 93] on span at bounding box center [410, 93] width 5 height 5
click at [156, 103] on span "6 selected" at bounding box center [117, 102] width 83 height 8
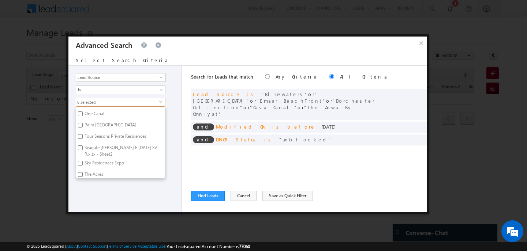
scroll to position [923, 0]
click at [101, 120] on label "Palm [GEOGRAPHIC_DATA]" at bounding box center [110, 125] width 68 height 11
click at [83, 122] on input "Palm [GEOGRAPHIC_DATA]" at bounding box center [80, 124] width 5 height 5
click at [109, 130] on label "The Oasis - Mirage" at bounding box center [102, 135] width 52 height 11
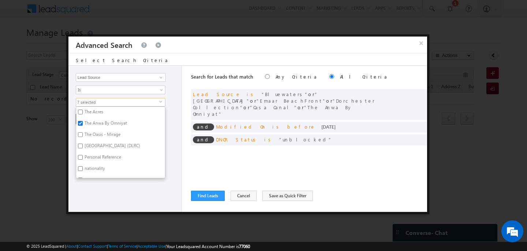
click at [83, 133] on input "The Oasis - Mirage" at bounding box center [80, 135] width 5 height 5
click at [123, 158] on label "[PERSON_NAME] & [PERSON_NAME] (RYM)" at bounding box center [120, 163] width 89 height 15
click at [83, 158] on input "[PERSON_NAME] & [PERSON_NAME] (RYM)" at bounding box center [80, 160] width 5 height 5
click at [137, 186] on div "Opportunity Type Lead Activity Task Sales Group Prospect Id Address 1 Address 2…" at bounding box center [124, 139] width 113 height 146
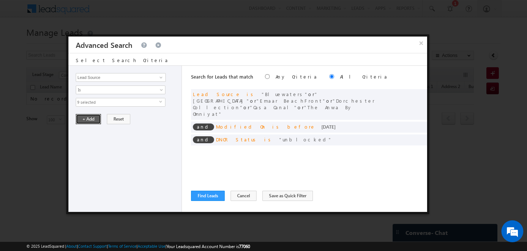
click at [93, 118] on button "+ Add" at bounding box center [88, 119] width 25 height 10
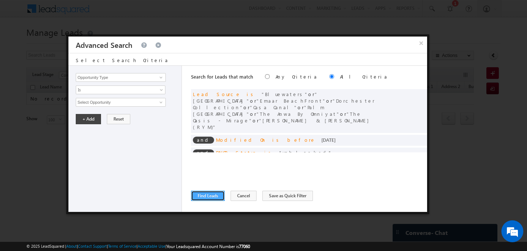
click at [210, 197] on button "Find Leads" at bounding box center [208, 196] width 34 height 10
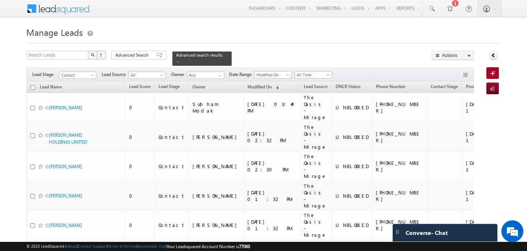
click at [33, 86] on input "checkbox" at bounding box center [32, 87] width 5 height 5
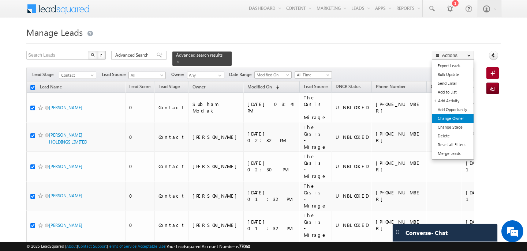
click at [446, 118] on link "Change Owner" at bounding box center [452, 118] width 41 height 9
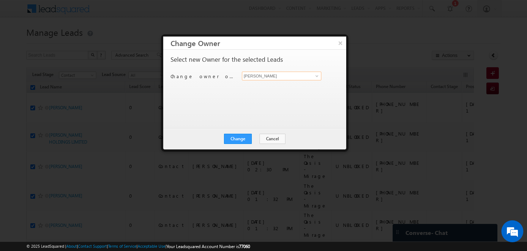
click at [252, 77] on input "[PERSON_NAME]" at bounding box center [281, 76] width 79 height 9
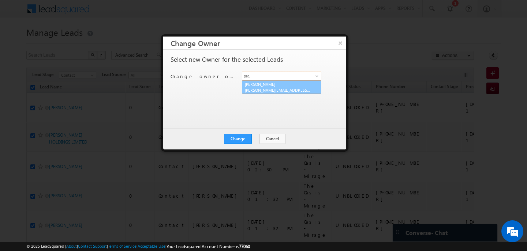
click at [258, 86] on link "[PERSON_NAME] [PERSON_NAME][EMAIL_ADDRESS][PERSON_NAME][DOMAIN_NAME]" at bounding box center [281, 88] width 79 height 14
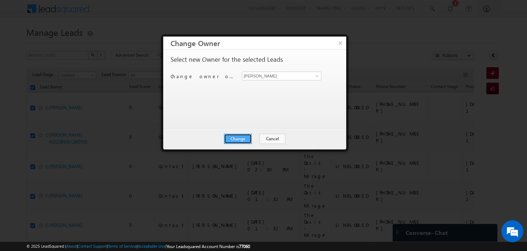
click at [240, 137] on button "Change" at bounding box center [238, 139] width 28 height 10
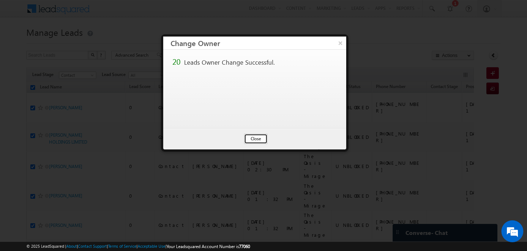
click at [253, 137] on button "Close" at bounding box center [255, 139] width 23 height 10
